Goal: Transaction & Acquisition: Download file/media

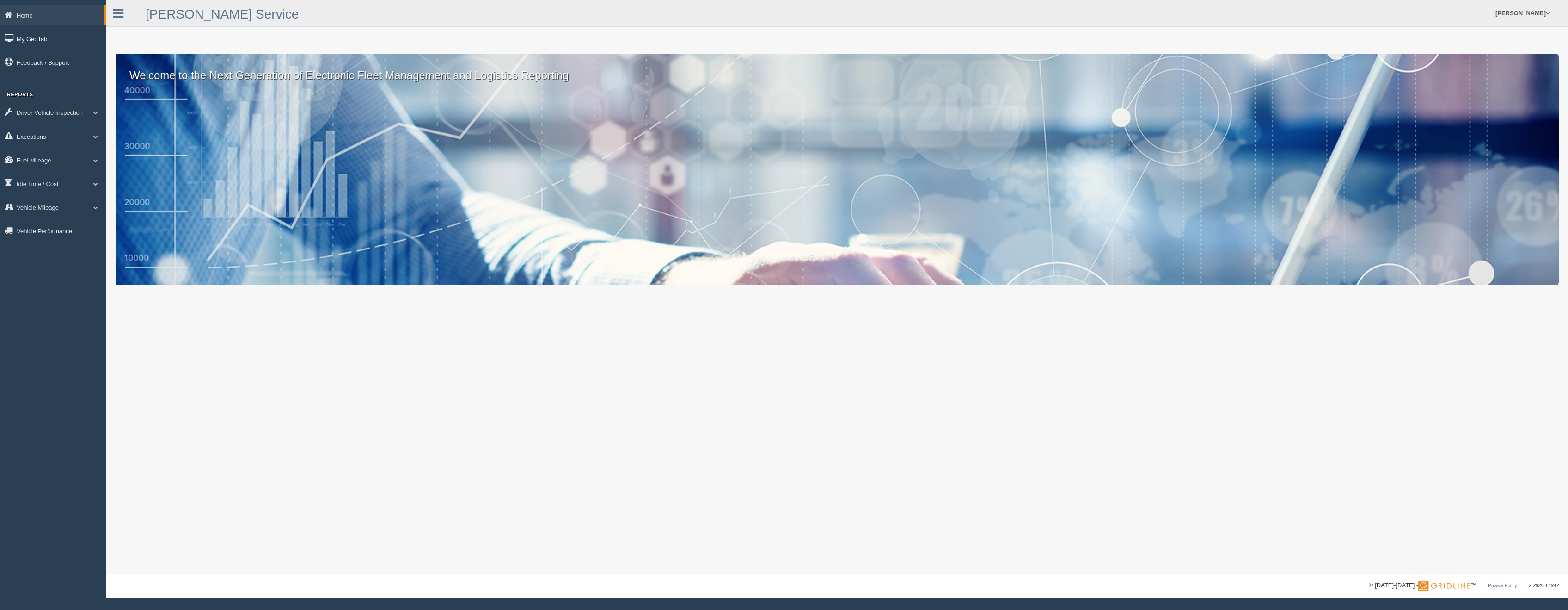
click at [29, 39] on link "My GeoTab" at bounding box center [53, 39] width 106 height 21
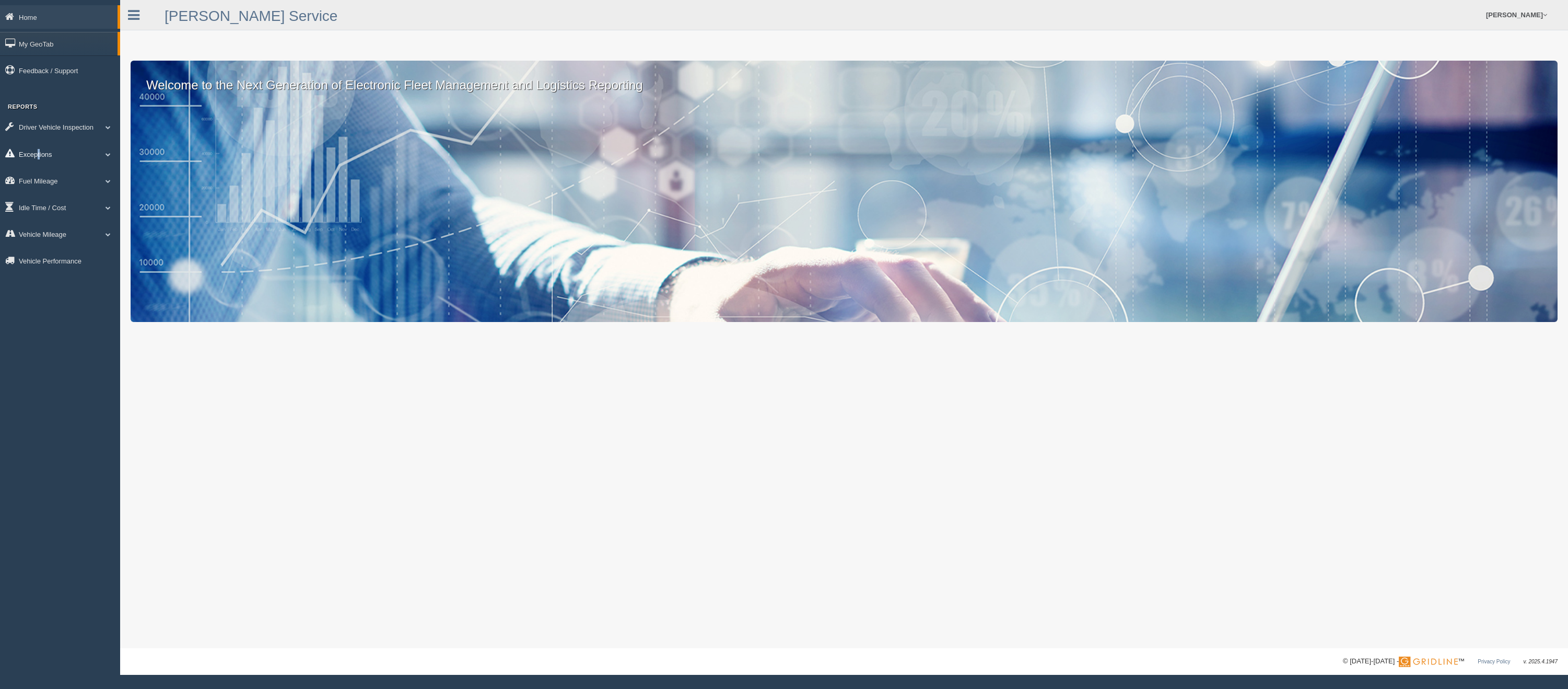
click at [38, 152] on link "Exceptions" at bounding box center [60, 154] width 120 height 24
drag, startPoint x: 38, startPoint y: 152, endPoint x: 43, endPoint y: 215, distance: 63.2
click at [43, 215] on link "Safety Exceptions" at bounding box center [68, 215] width 99 height 19
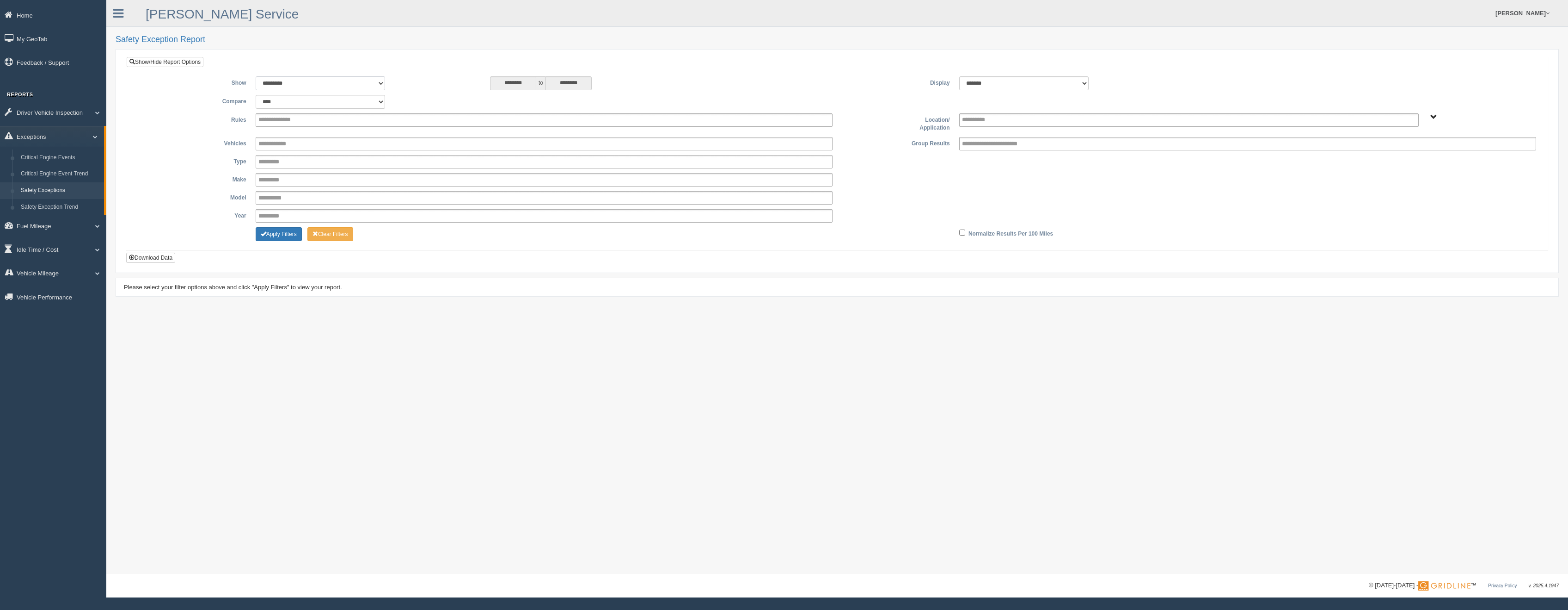
click at [383, 82] on select "**********" at bounding box center [321, 83] width 130 height 14
select select "**********"
click at [256, 76] on select "**********" at bounding box center [321, 83] width 130 height 14
type input "********"
type input "*********"
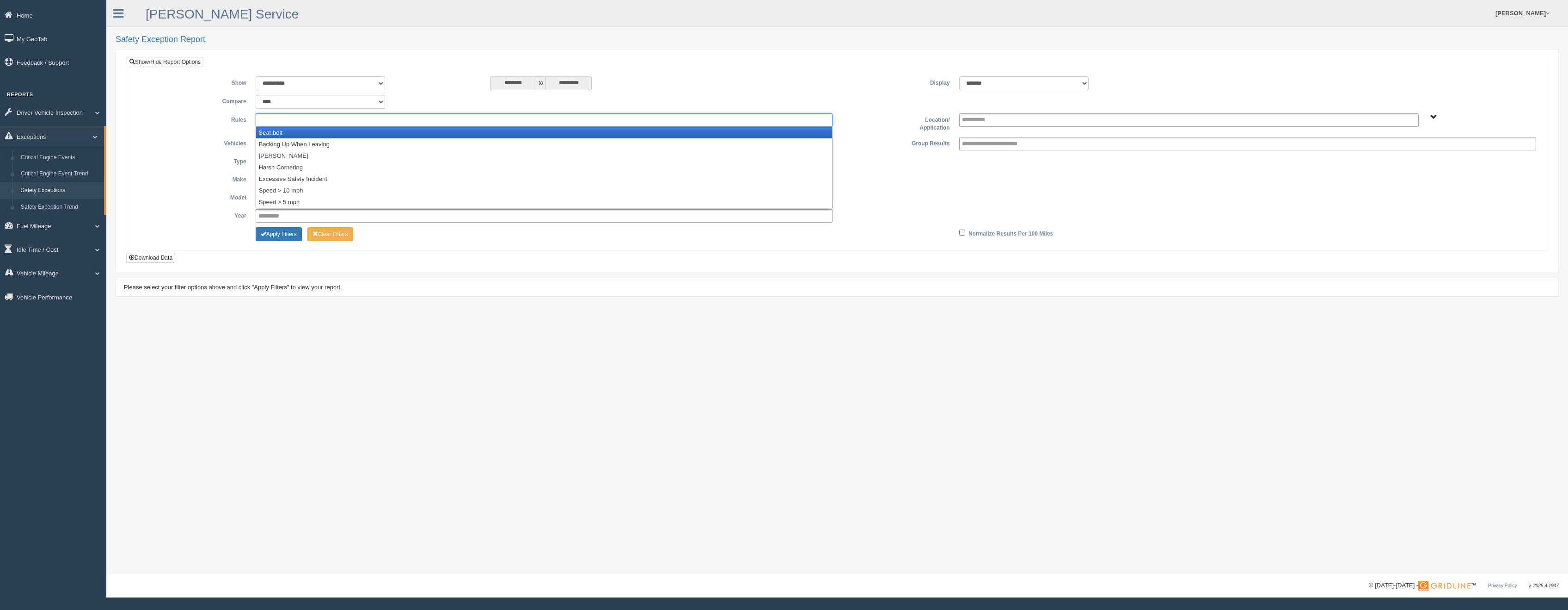
click at [279, 121] on input "text" at bounding box center [283, 120] width 49 height 11
click at [276, 132] on li "Seat belt" at bounding box center [543, 133] width 576 height 11
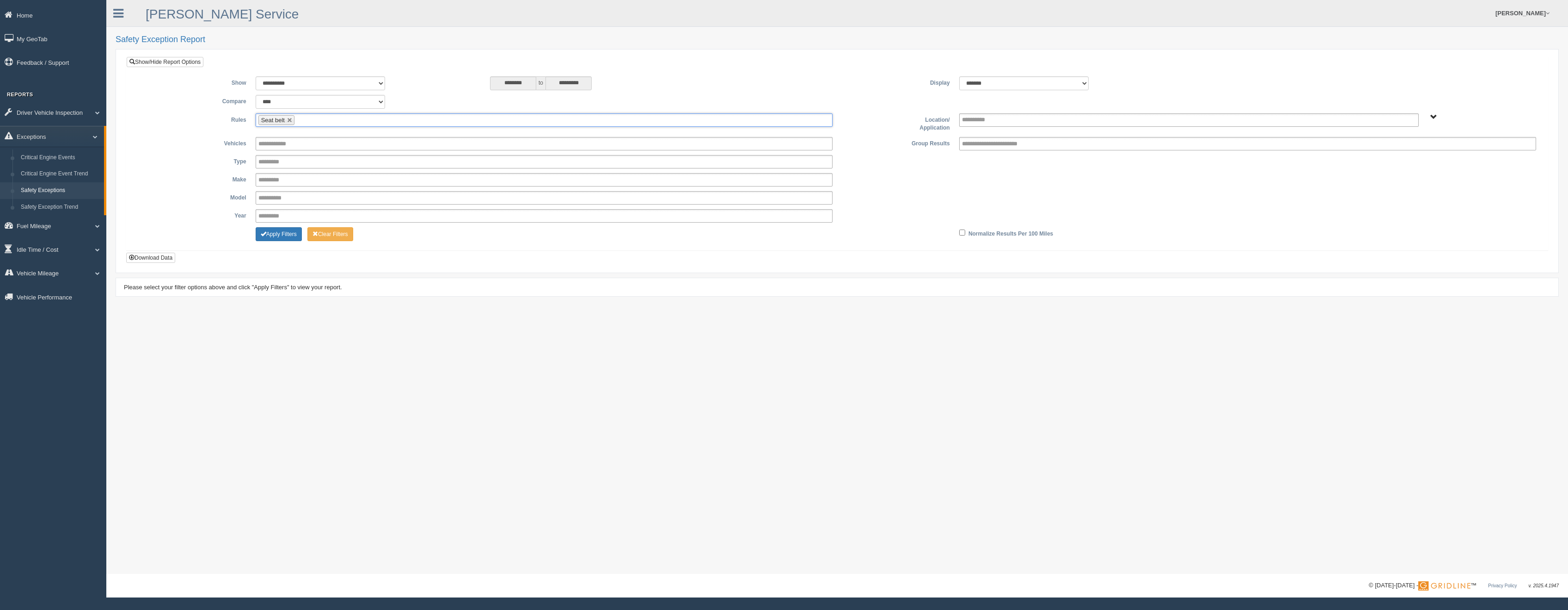
click at [311, 119] on ul "Seat belt" at bounding box center [544, 120] width 577 height 13
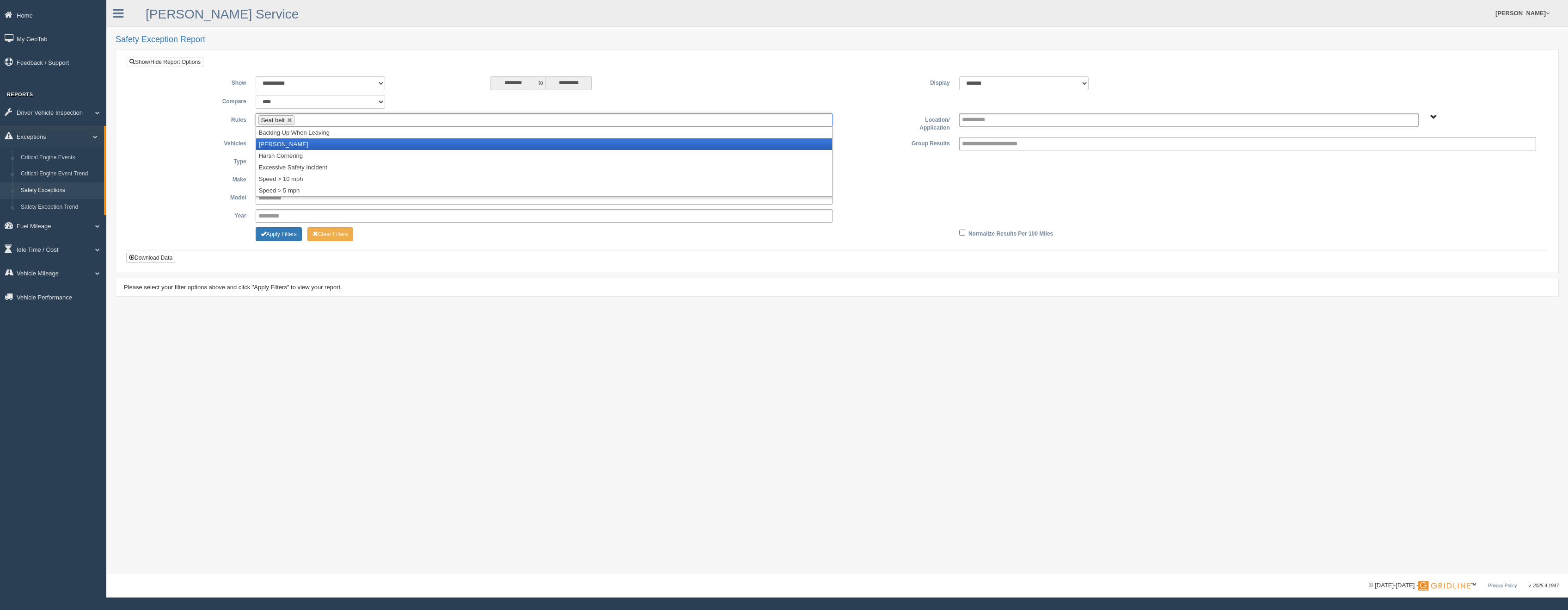
click at [294, 143] on li "Harsh Braking" at bounding box center [543, 144] width 576 height 11
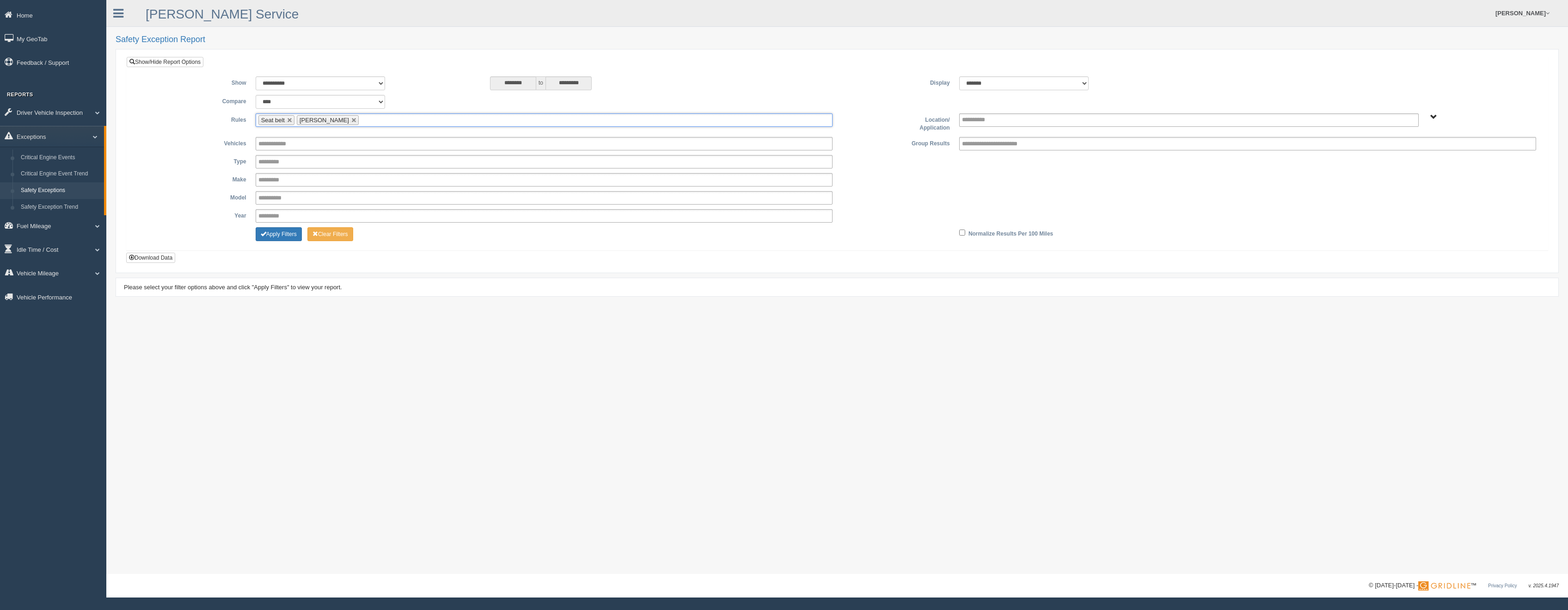
click at [361, 118] on input "text" at bounding box center [366, 120] width 11 height 11
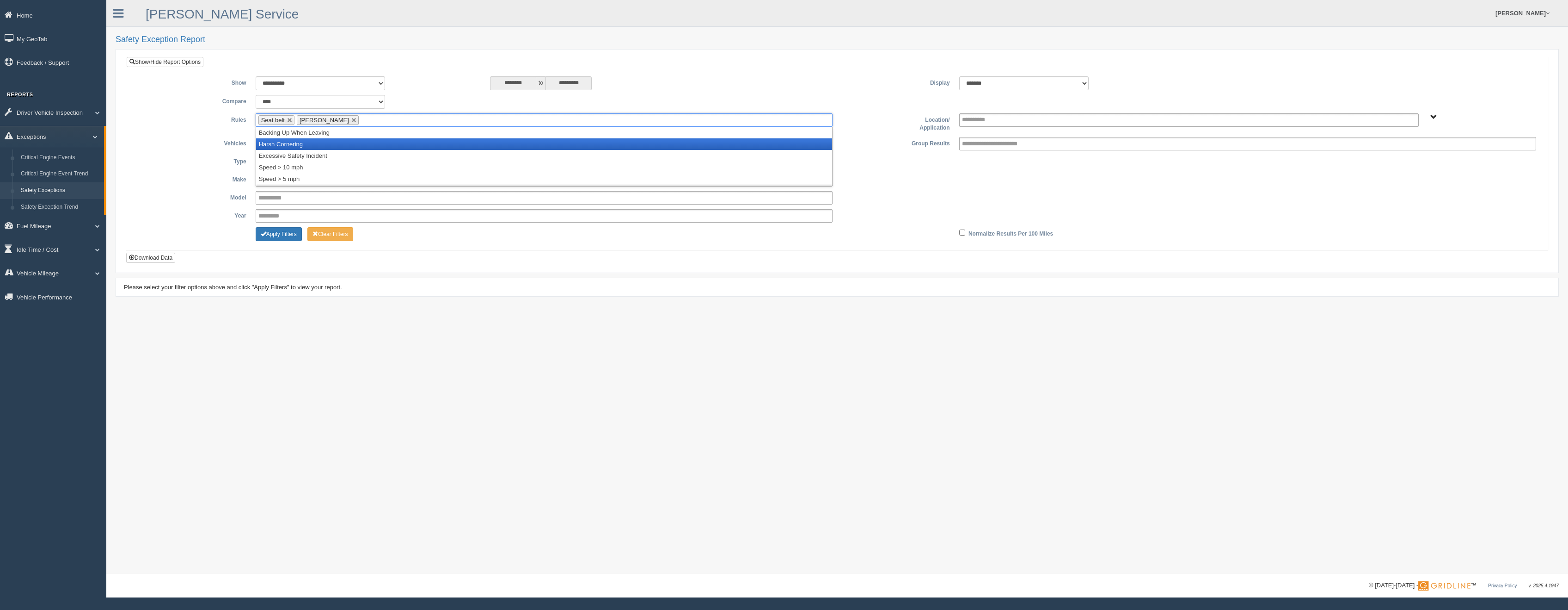
click at [311, 146] on li "Harsh Cornering" at bounding box center [543, 144] width 576 height 11
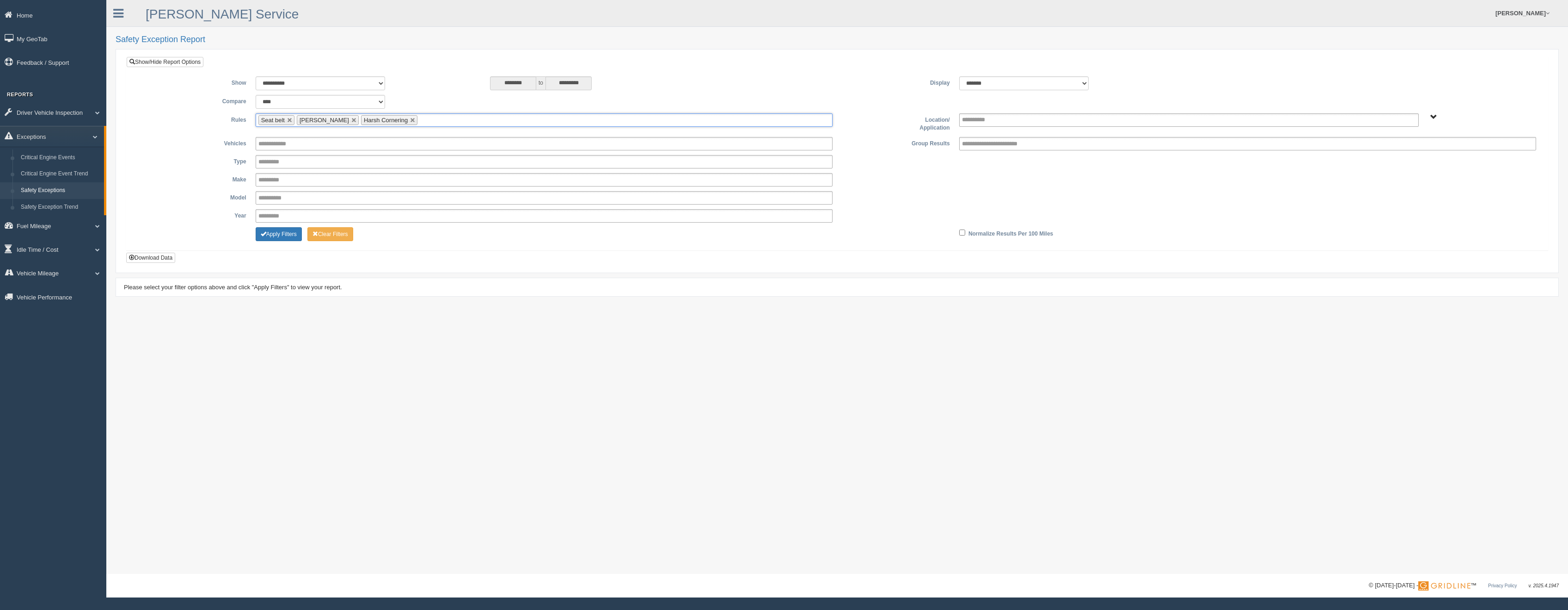
click at [420, 120] on ul "Seat belt Harsh Braking Harsh Cornering" at bounding box center [544, 120] width 577 height 13
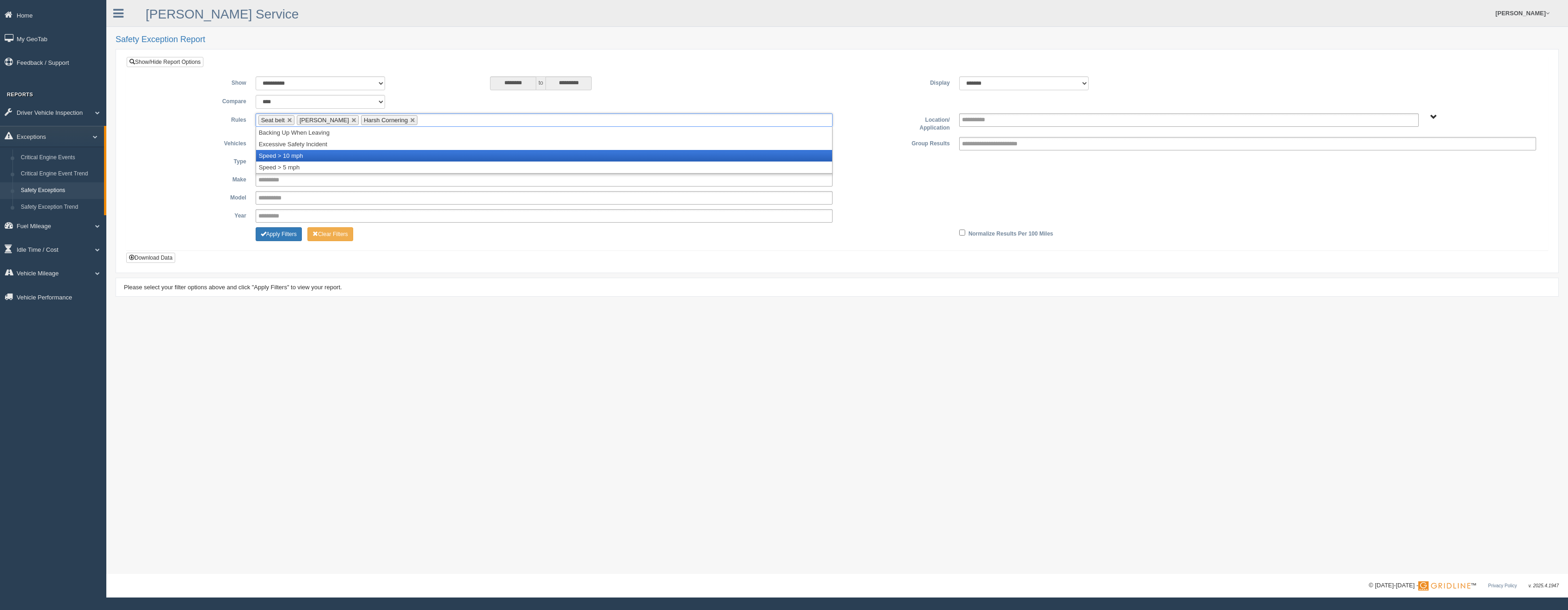
click at [308, 155] on li "Speed > 10 mph" at bounding box center [543, 156] width 576 height 11
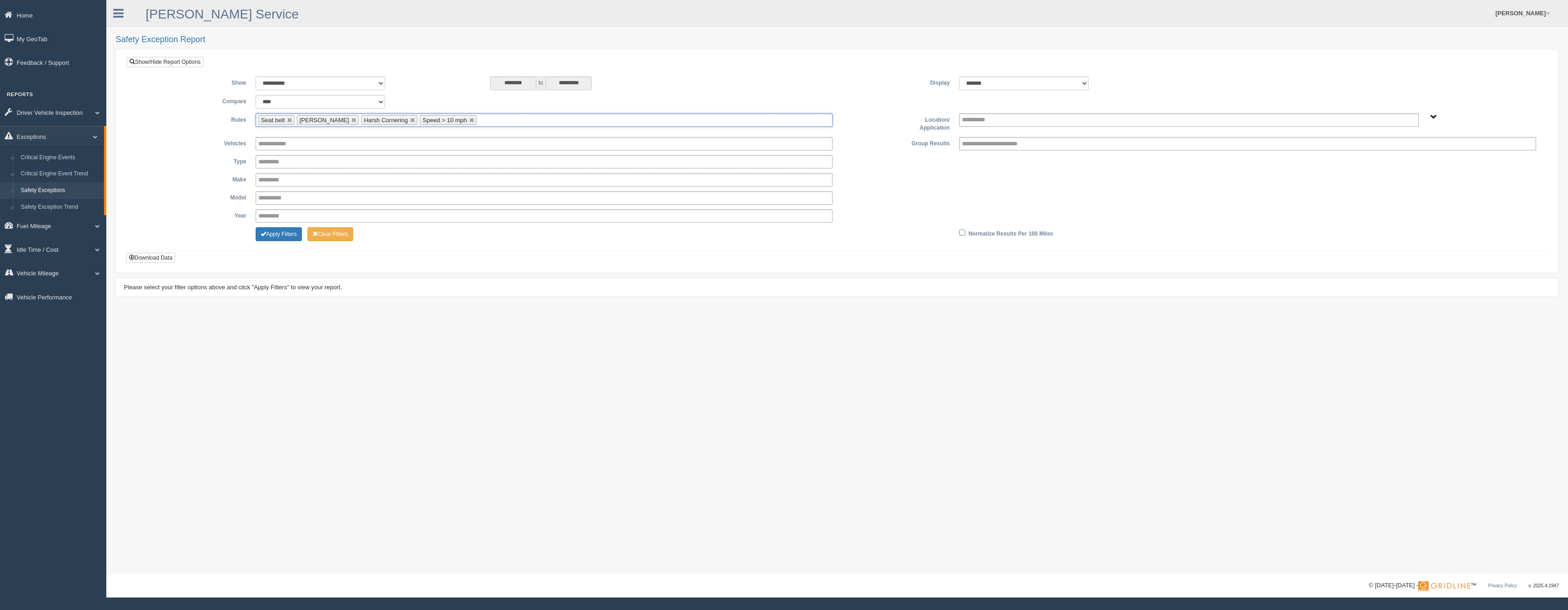
click at [1388, 116] on span "B. Vehicle Class C. Emergency Response G&A 955 WTS-25-00 WTS-27-00 WTS-40-00 WT…" at bounding box center [1434, 117] width 7 height 7
click at [1388, 187] on button "WTS-25-00" at bounding box center [1406, 185] width 39 height 10
click at [1388, 200] on button "Cassidy Weston" at bounding box center [1414, 200] width 57 height 10
click at [1388, 176] on button "Select Everything in Cassidy Weston" at bounding box center [1440, 177] width 107 height 10
click at [1388, 149] on span "button" at bounding box center [1392, 150] width 6 height 6
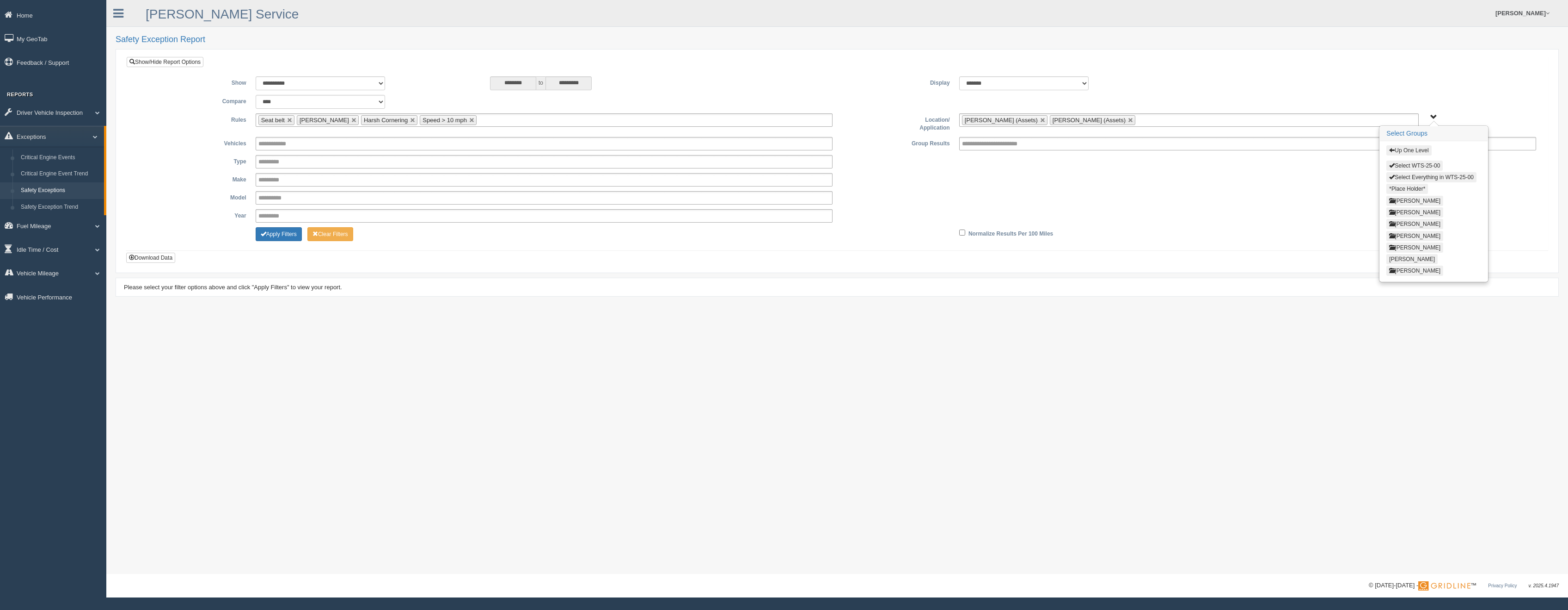
click at [1388, 149] on button "Up One Level" at bounding box center [1409, 150] width 45 height 10
click at [1388, 208] on button "WTS-40-00" at bounding box center [1406, 209] width 39 height 10
click at [1388, 177] on button "Select Everything in WTS-40-00" at bounding box center [1431, 177] width 90 height 10
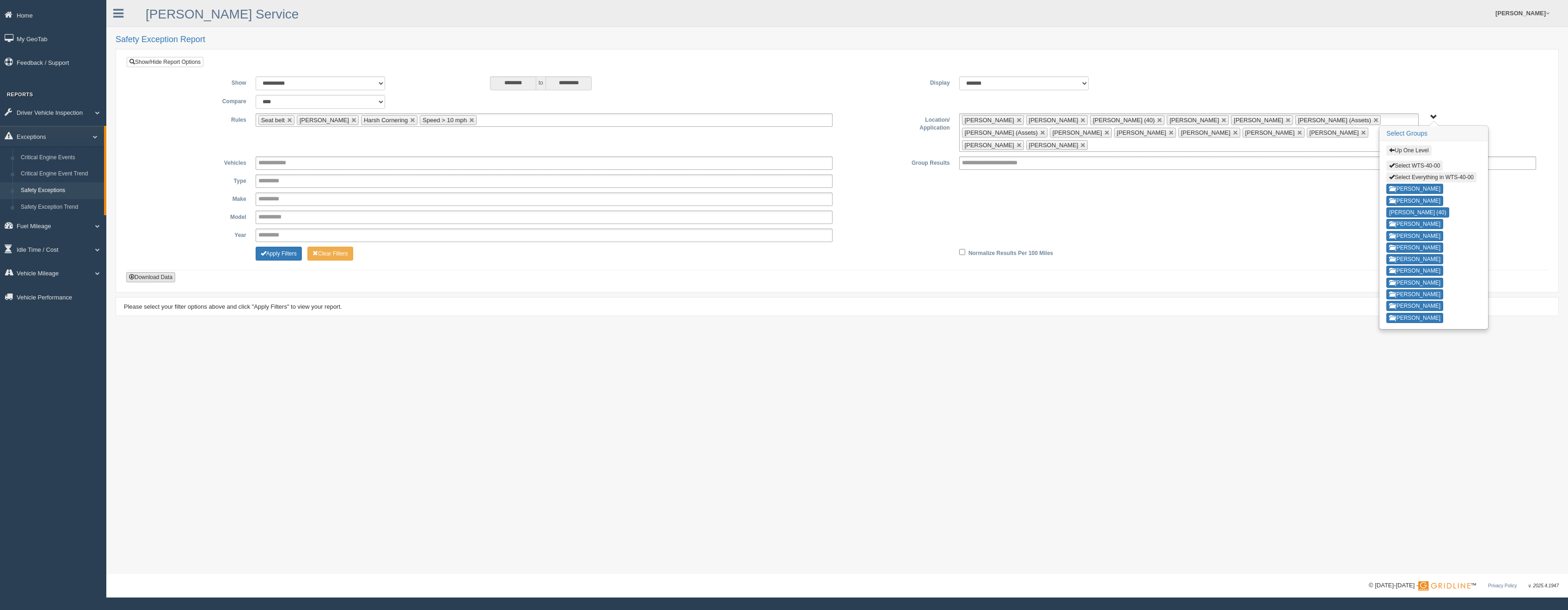
click at [147, 272] on button "Download Data" at bounding box center [151, 277] width 49 height 10
